Goal: Transaction & Acquisition: Book appointment/travel/reservation

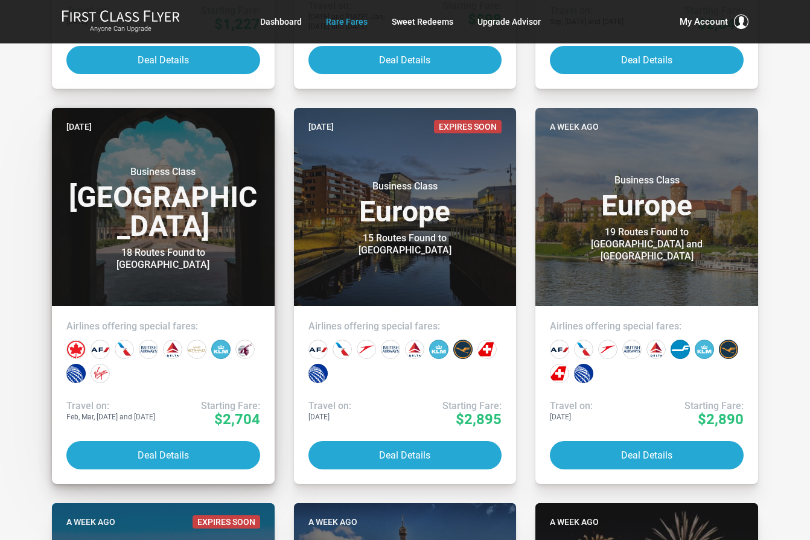
scroll to position [604, 0]
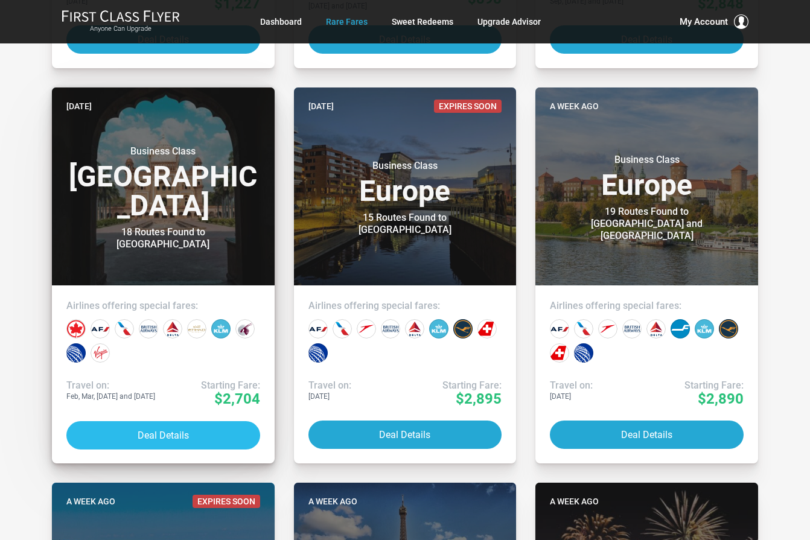
click at [162, 429] on button "Deal Details" at bounding box center [163, 435] width 194 height 28
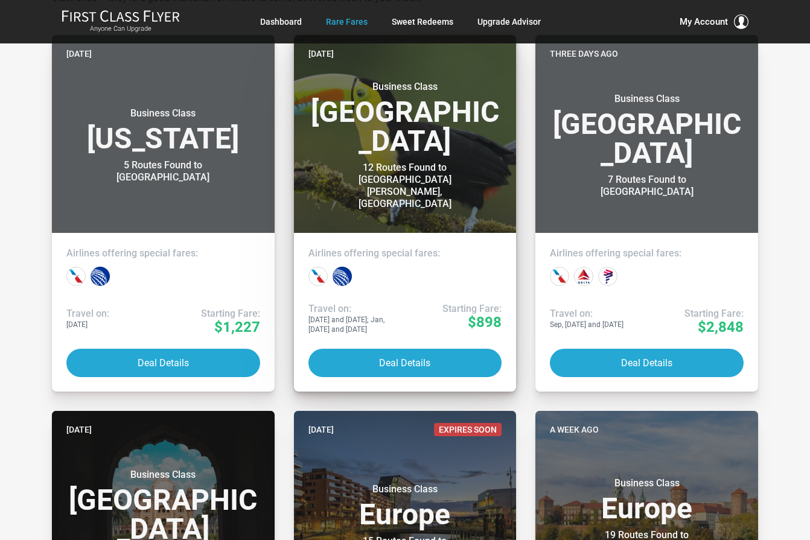
scroll to position [302, 0]
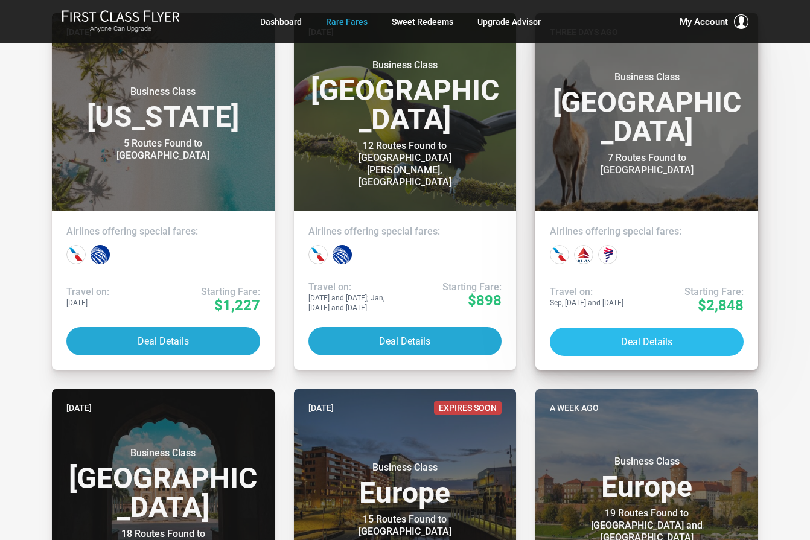
click at [647, 336] on button "Deal Details" at bounding box center [647, 342] width 194 height 28
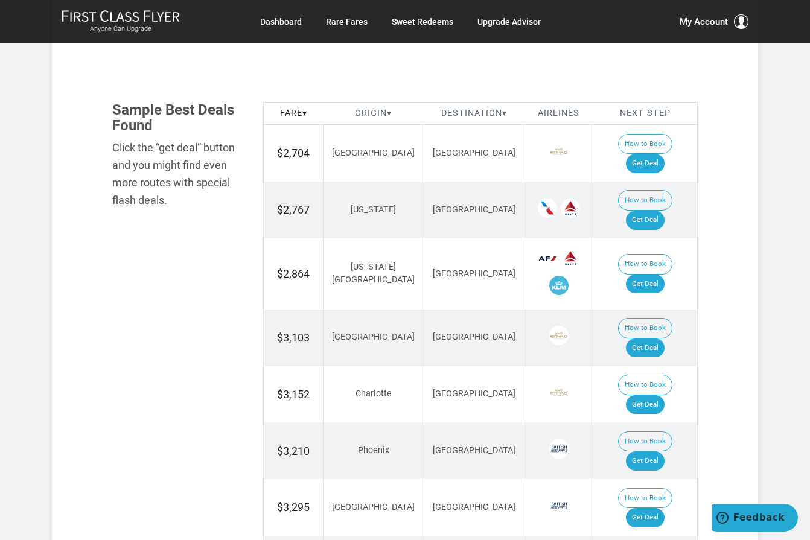
scroll to position [664, 0]
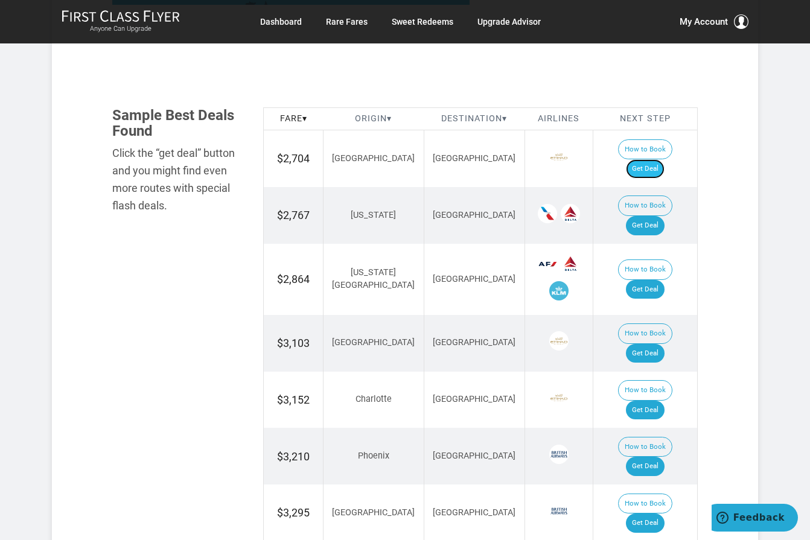
click at [657, 159] on link "Get Deal" at bounding box center [645, 168] width 39 height 19
click at [649, 457] on link "Get Deal" at bounding box center [645, 466] width 39 height 19
click at [654, 159] on link "Get Deal" at bounding box center [645, 168] width 39 height 19
click at [657, 457] on link "Get Deal" at bounding box center [645, 466] width 39 height 19
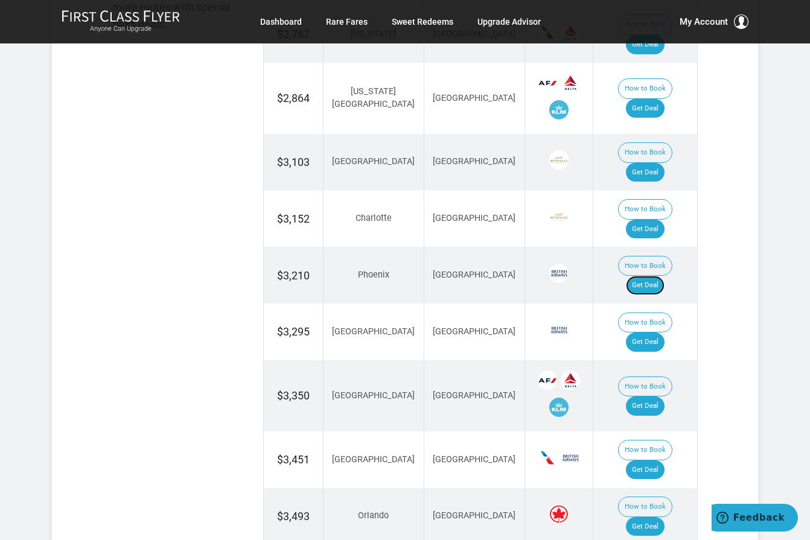
scroll to position [483, 0]
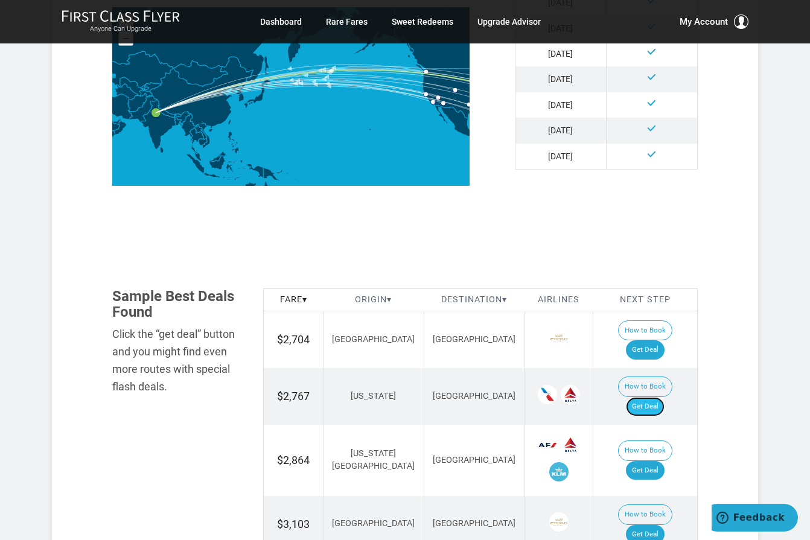
click at [657, 397] on link "Get Deal" at bounding box center [645, 406] width 39 height 19
